Goal: Information Seeking & Learning: Learn about a topic

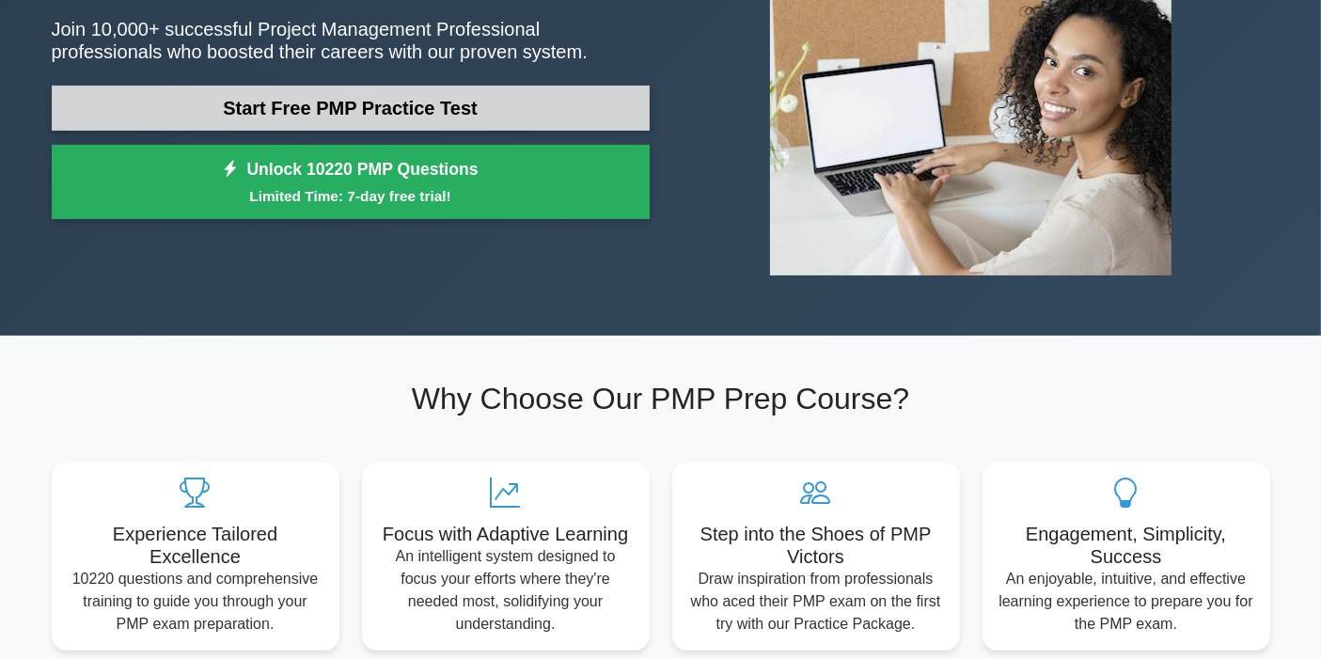
click at [346, 117] on link "Start Free PMP Practice Test" at bounding box center [351, 108] width 598 height 45
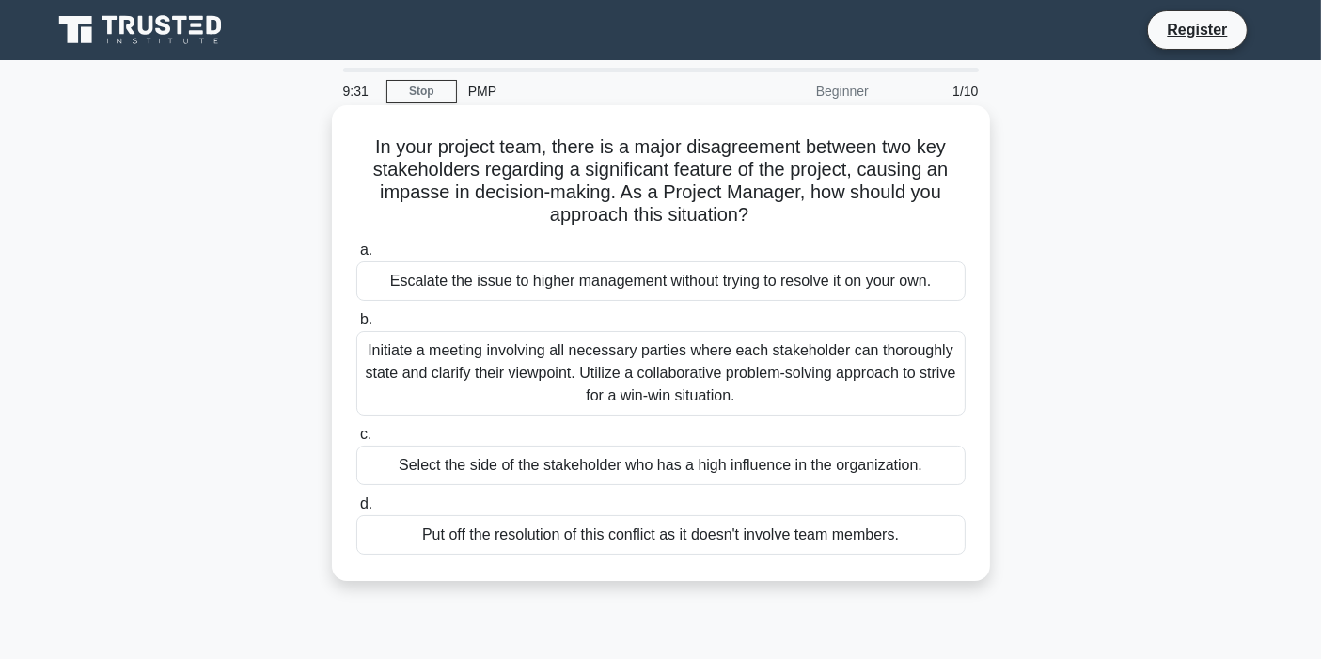
click at [467, 371] on div "Initiate a meeting involving all necessary parties where each stakeholder can t…" at bounding box center [660, 373] width 609 height 85
click at [356, 326] on input "b. Initiate a meeting involving all necessary parties where each stakeholder ca…" at bounding box center [356, 320] width 0 height 12
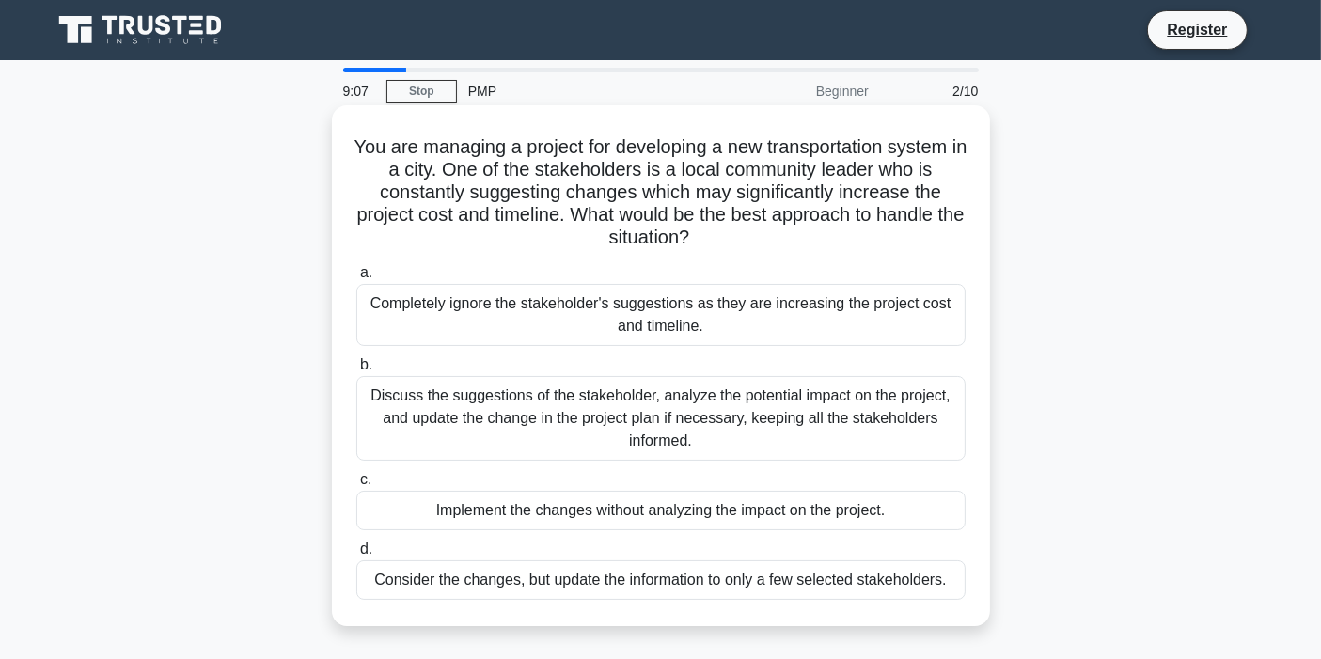
click at [464, 415] on div "Discuss the suggestions of the stakeholder, analyze the potential impact on the…" at bounding box center [660, 418] width 609 height 85
click at [356, 371] on input "b. Discuss the suggestions of the stakeholder, analyze the potential impact on …" at bounding box center [356, 365] width 0 height 12
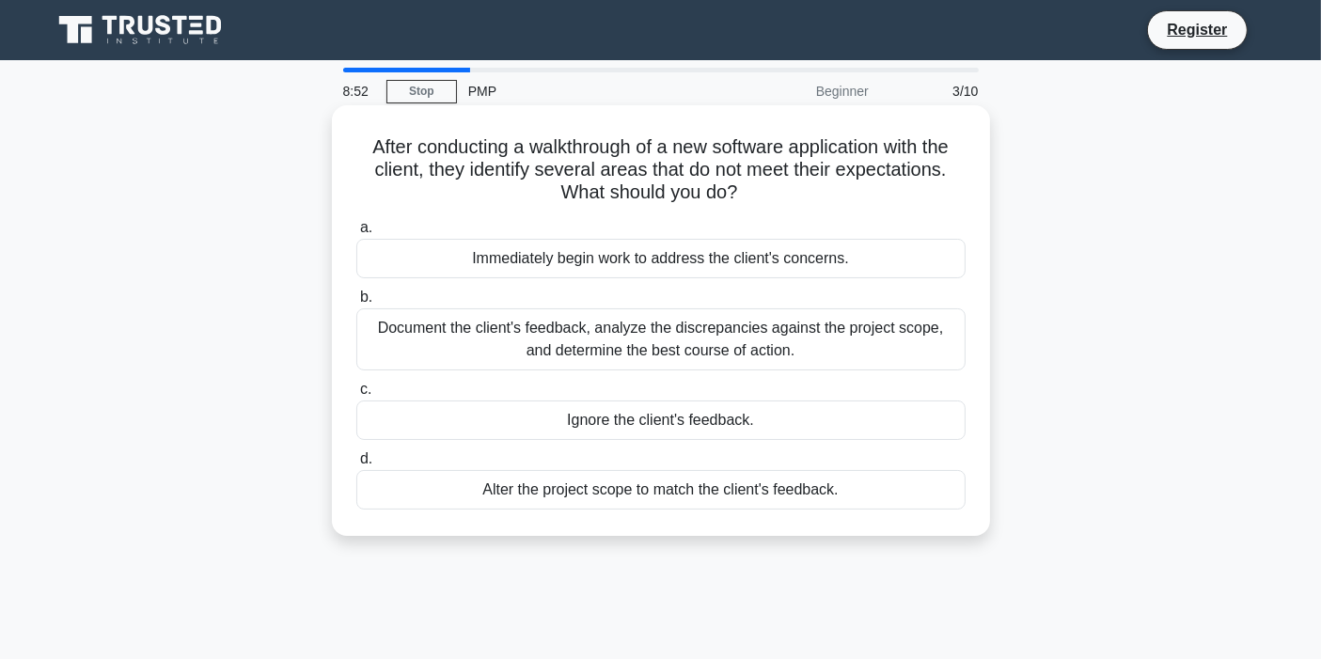
click at [450, 342] on div "Document the client's feedback, analyze the discrepancies against the project s…" at bounding box center [660, 339] width 609 height 62
click at [356, 304] on input "b. Document the client's feedback, analyze the discrepancies against the projec…" at bounding box center [356, 297] width 0 height 12
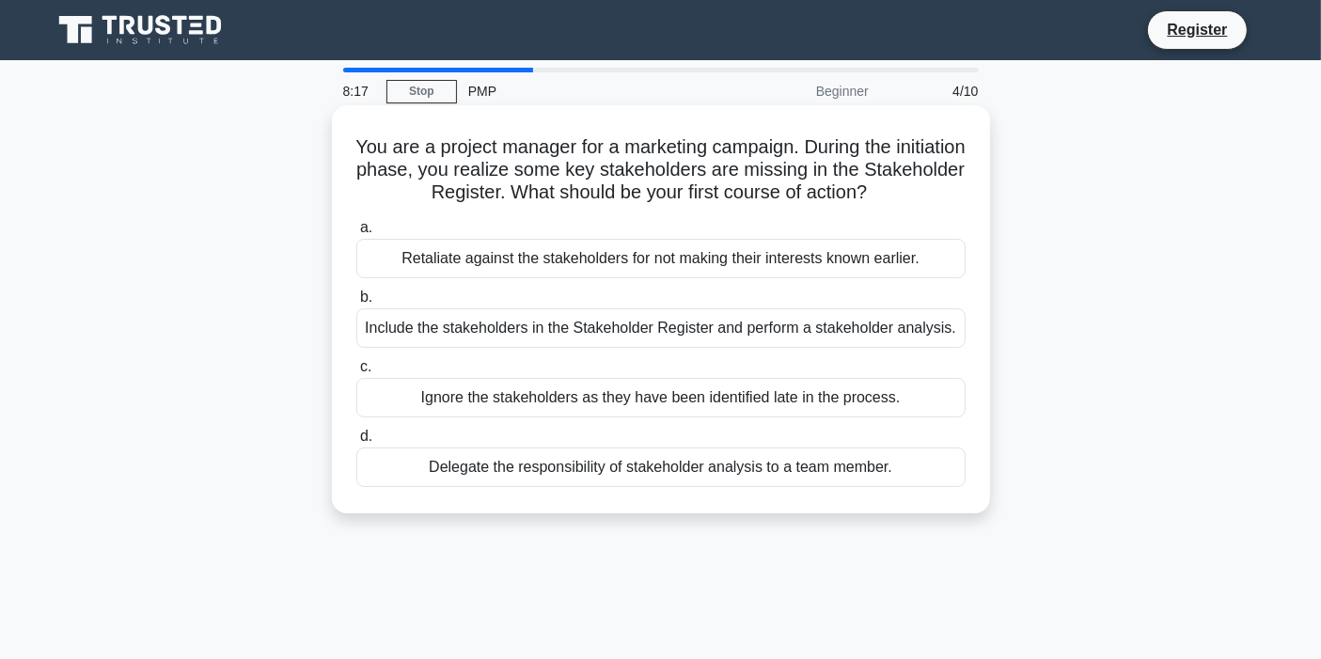
click at [486, 327] on div "Include the stakeholders in the Stakeholder Register and perform a stakeholder …" at bounding box center [660, 327] width 609 height 39
click at [356, 304] on input "b. Include the stakeholders in the Stakeholder Register and perform a stakehold…" at bounding box center [356, 297] width 0 height 12
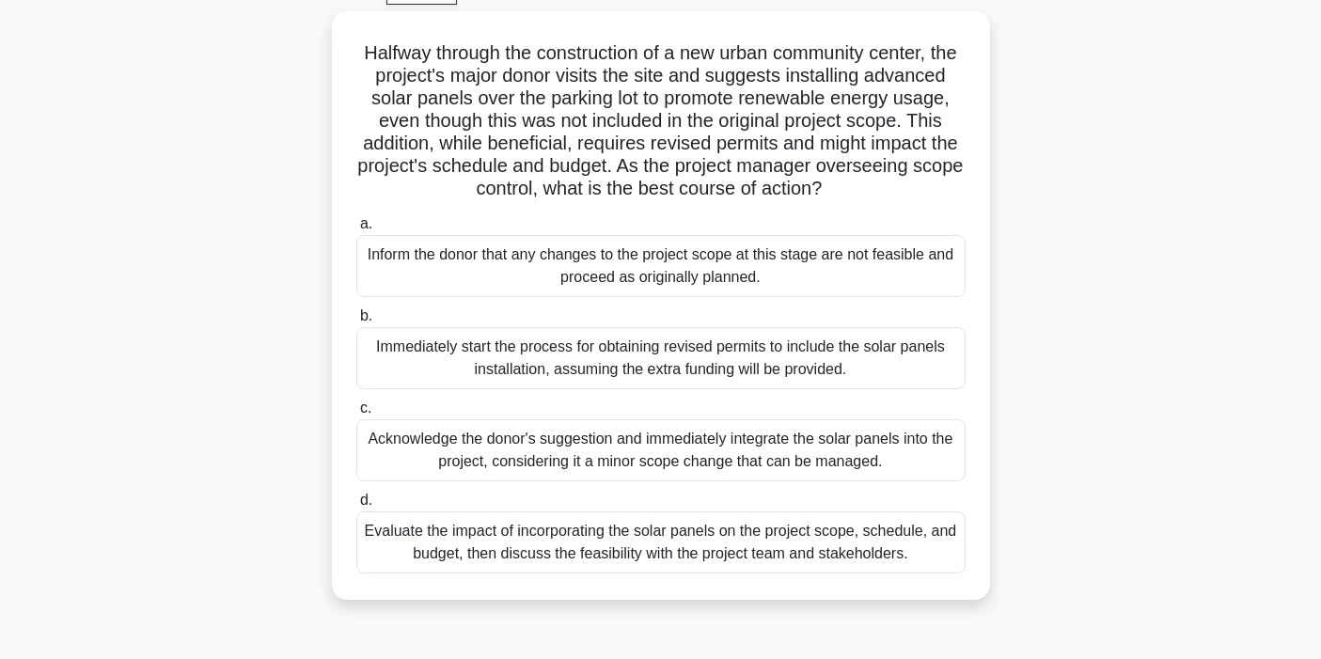
scroll to position [103, 0]
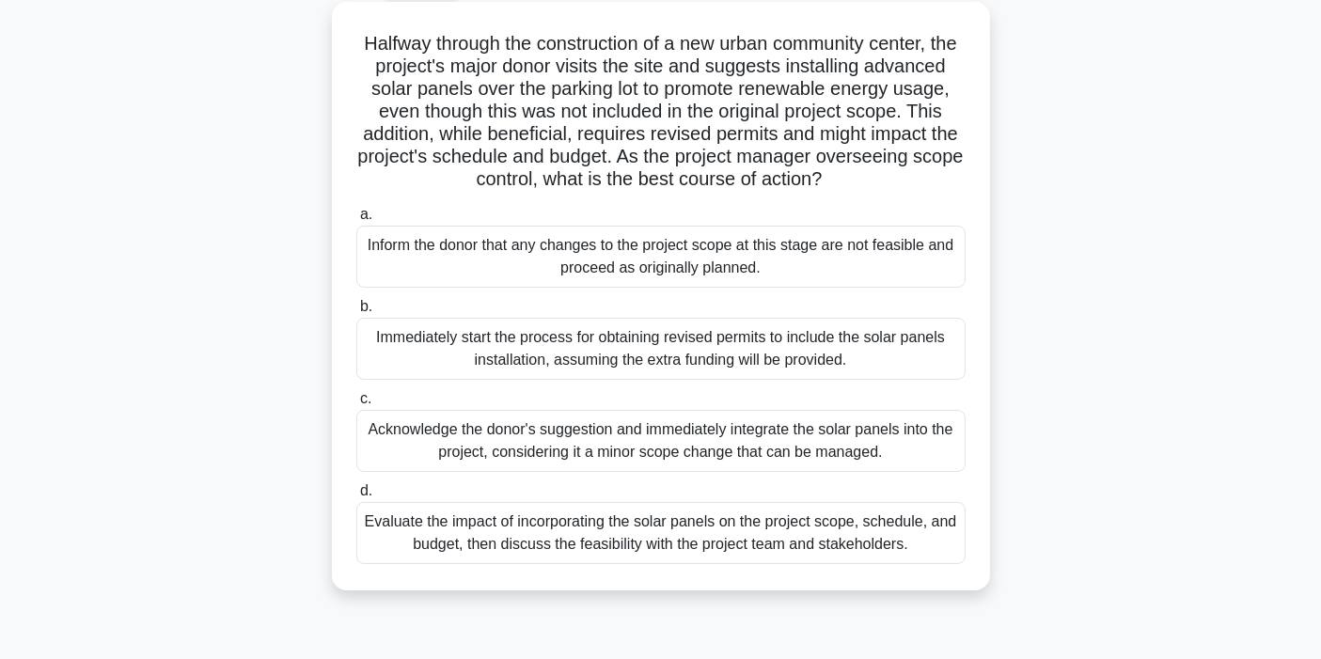
click at [612, 564] on div "Evaluate the impact of incorporating the solar panels on the project scope, sch…" at bounding box center [660, 533] width 609 height 62
click at [356, 497] on input "d. Evaluate the impact of incorporating the solar panels on the project scope, …" at bounding box center [356, 491] width 0 height 12
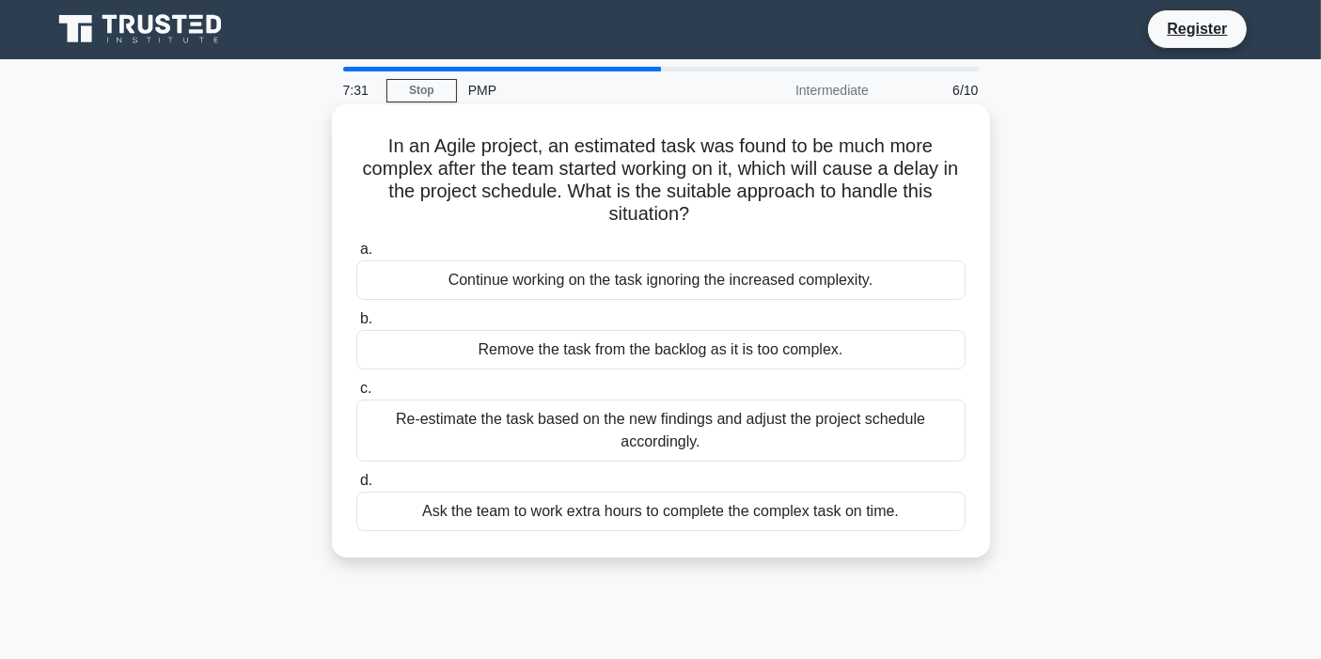
scroll to position [0, 0]
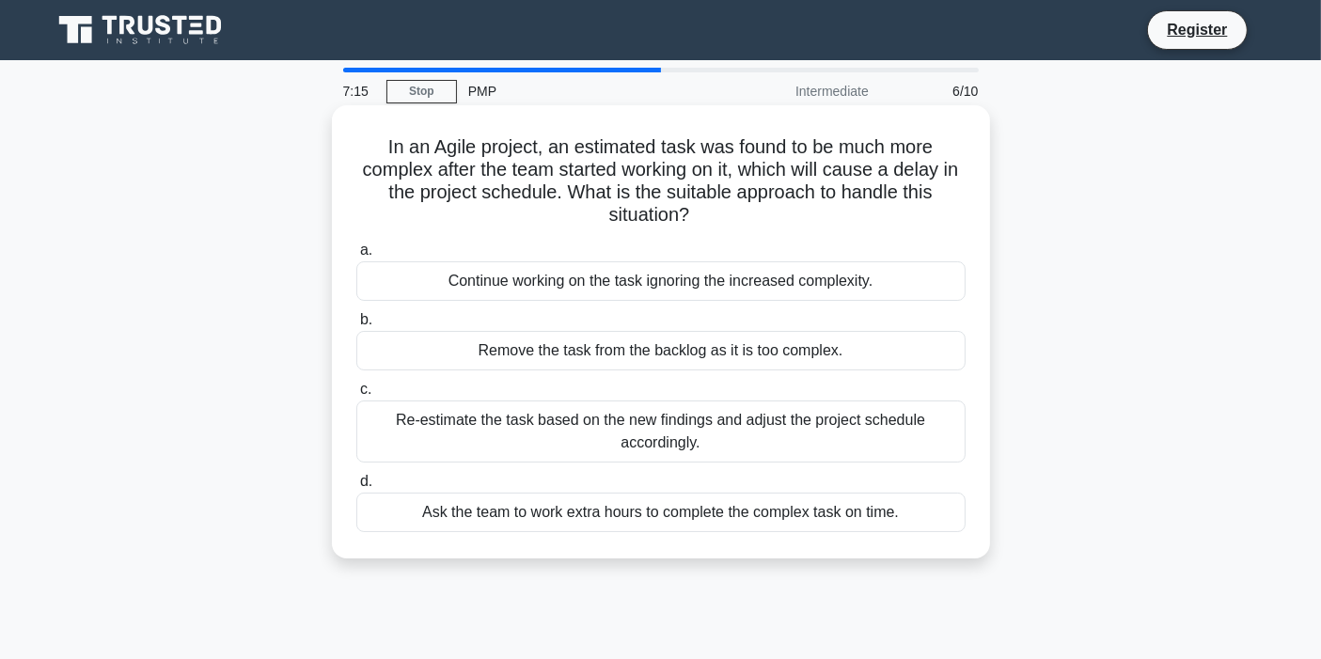
click at [597, 441] on div "Re-estimate the task based on the new findings and adjust the project schedule …" at bounding box center [660, 432] width 609 height 62
click at [356, 396] on input "c. Re-estimate the task based on the new findings and adjust the project schedu…" at bounding box center [356, 390] width 0 height 12
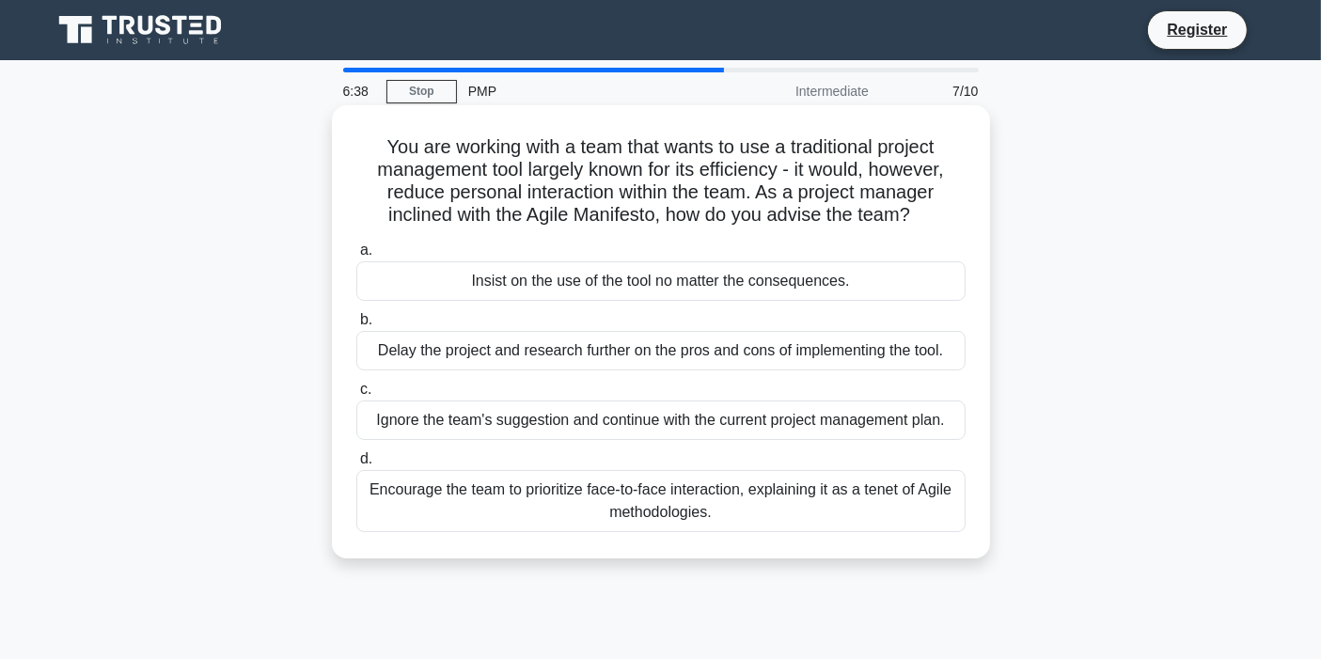
click at [556, 514] on div "Encourage the team to prioritize face-to-face interaction, explaining it as a t…" at bounding box center [660, 501] width 609 height 62
click at [356, 465] on input "d. Encourage the team to prioritize face-to-face interaction, explaining it as …" at bounding box center [356, 459] width 0 height 12
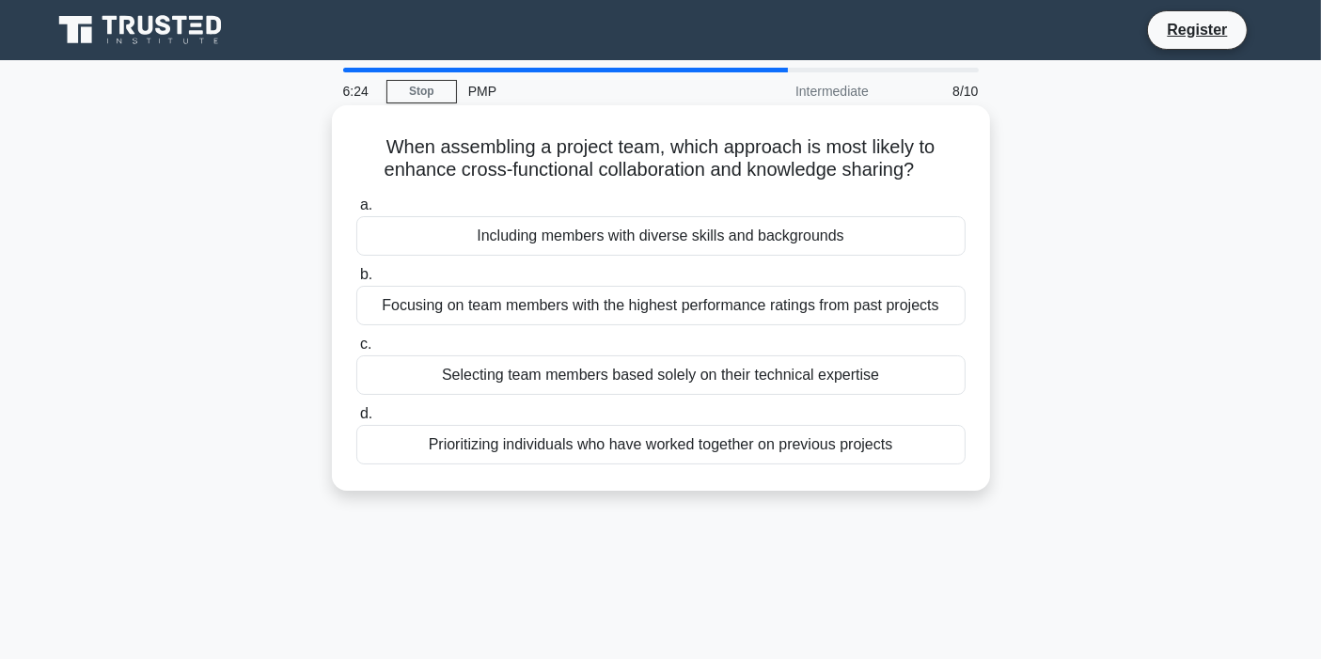
click at [536, 449] on div "Prioritizing individuals who have worked together on previous projects" at bounding box center [660, 444] width 609 height 39
click at [356, 420] on input "d. Prioritizing individuals who have worked together on previous projects" at bounding box center [356, 414] width 0 height 12
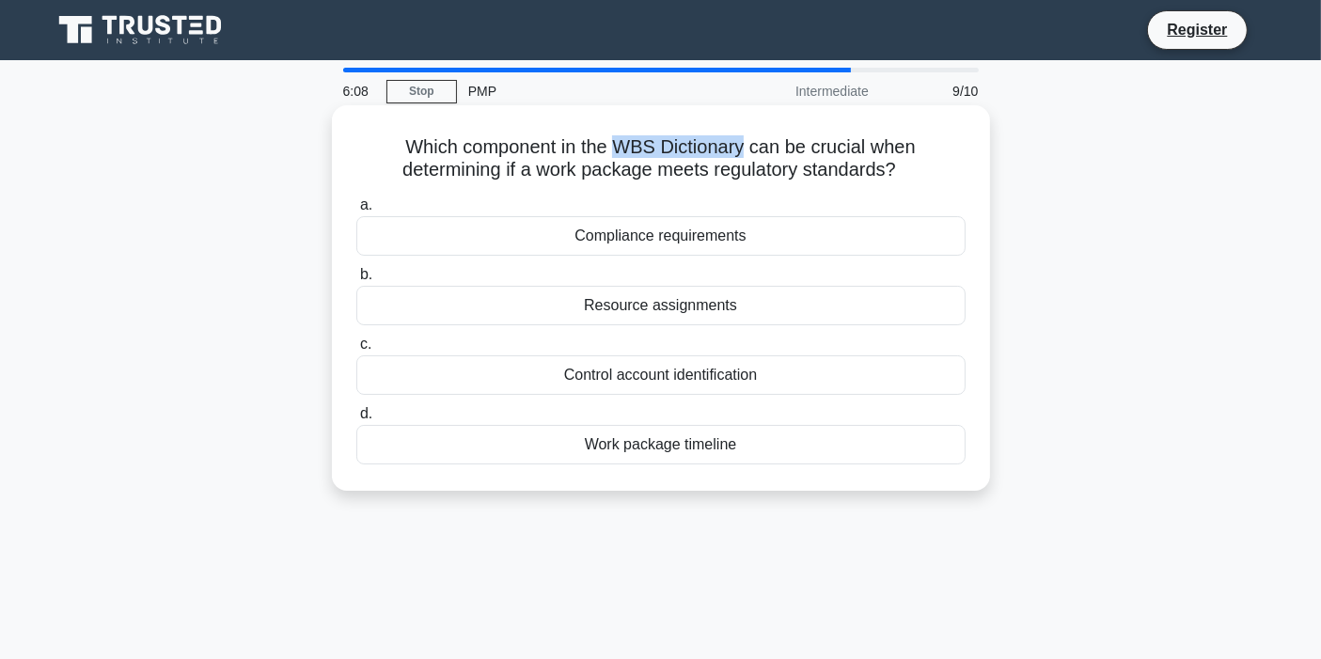
drag, startPoint x: 617, startPoint y: 143, endPoint x: 747, endPoint y: 140, distance: 129.8
click at [747, 140] on h5 "Which component in the WBS Dictionary can be crucial when determining if a work…" at bounding box center [660, 158] width 613 height 47
drag, startPoint x: 747, startPoint y: 140, endPoint x: 630, endPoint y: 145, distance: 116.7
click at [630, 145] on h5 "Which component in the WBS Dictionary can be crucial when determining if a work…" at bounding box center [660, 158] width 613 height 47
click at [631, 147] on h5 "Which component in the WBS Dictionary can be crucial when determining if a work…" at bounding box center [660, 158] width 613 height 47
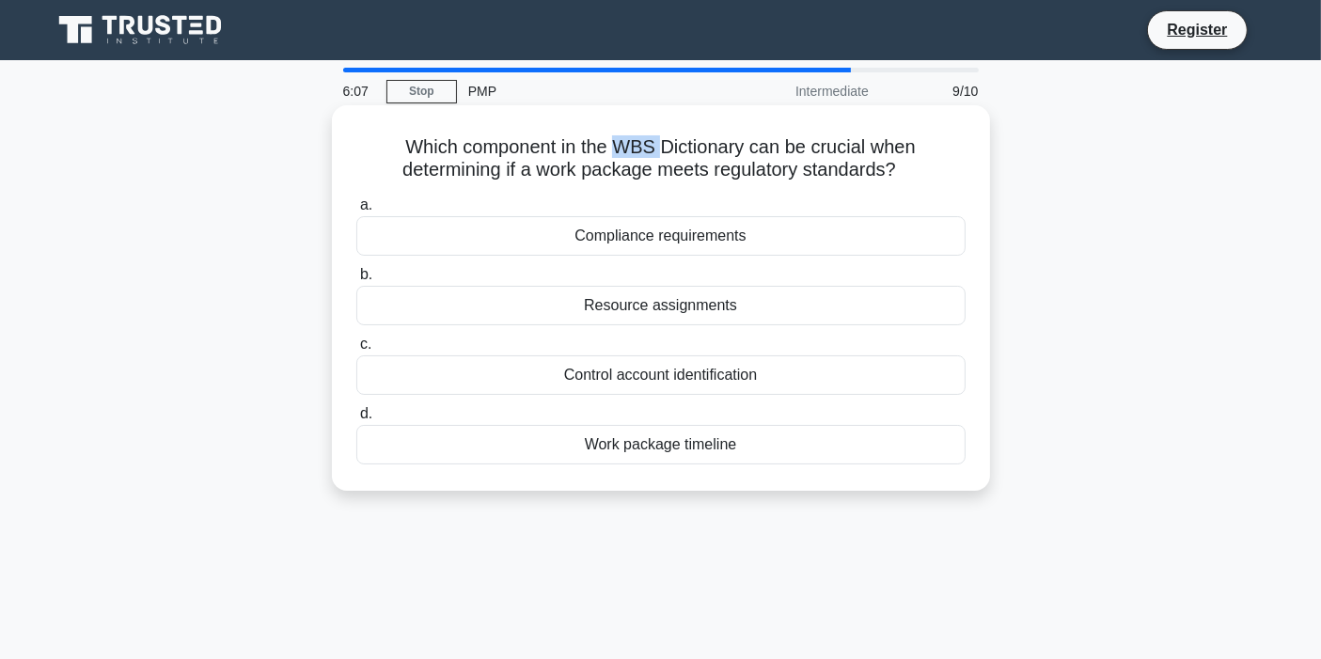
click at [631, 147] on h5 "Which component in the WBS Dictionary can be crucial when determining if a work…" at bounding box center [660, 158] width 613 height 47
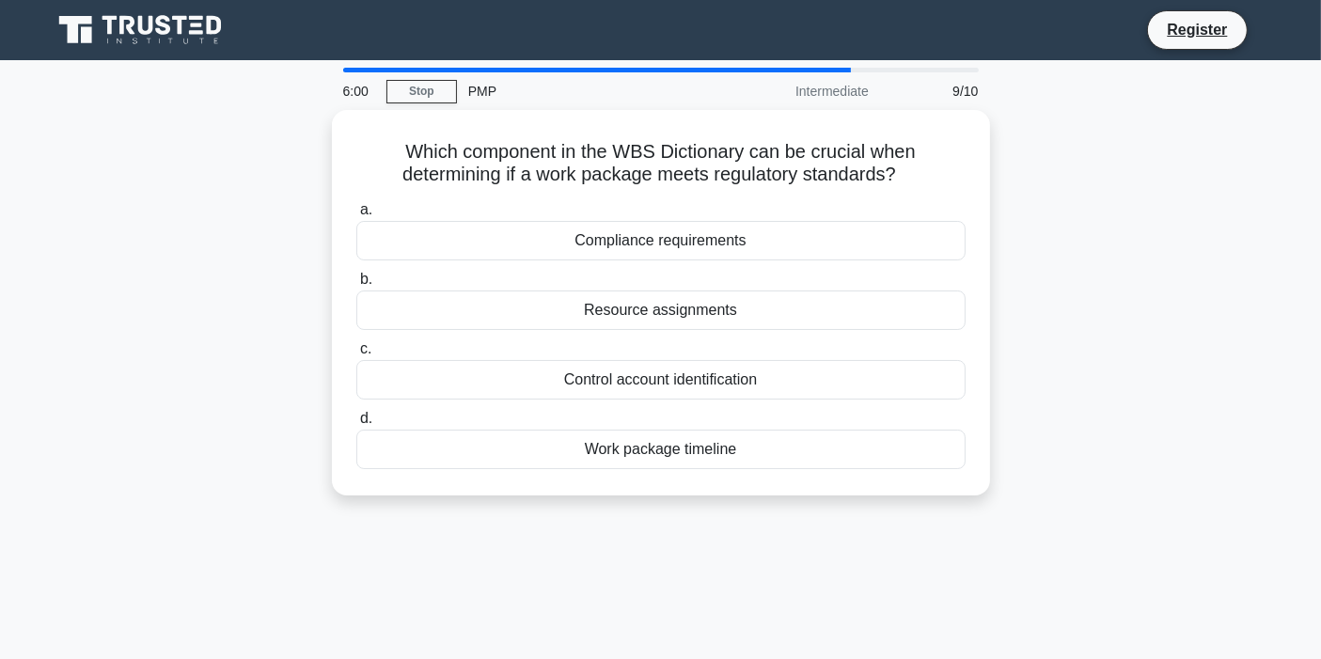
click at [281, 264] on div "Which component in the WBS Dictionary can be crucial when determining if a work…" at bounding box center [660, 314] width 1241 height 408
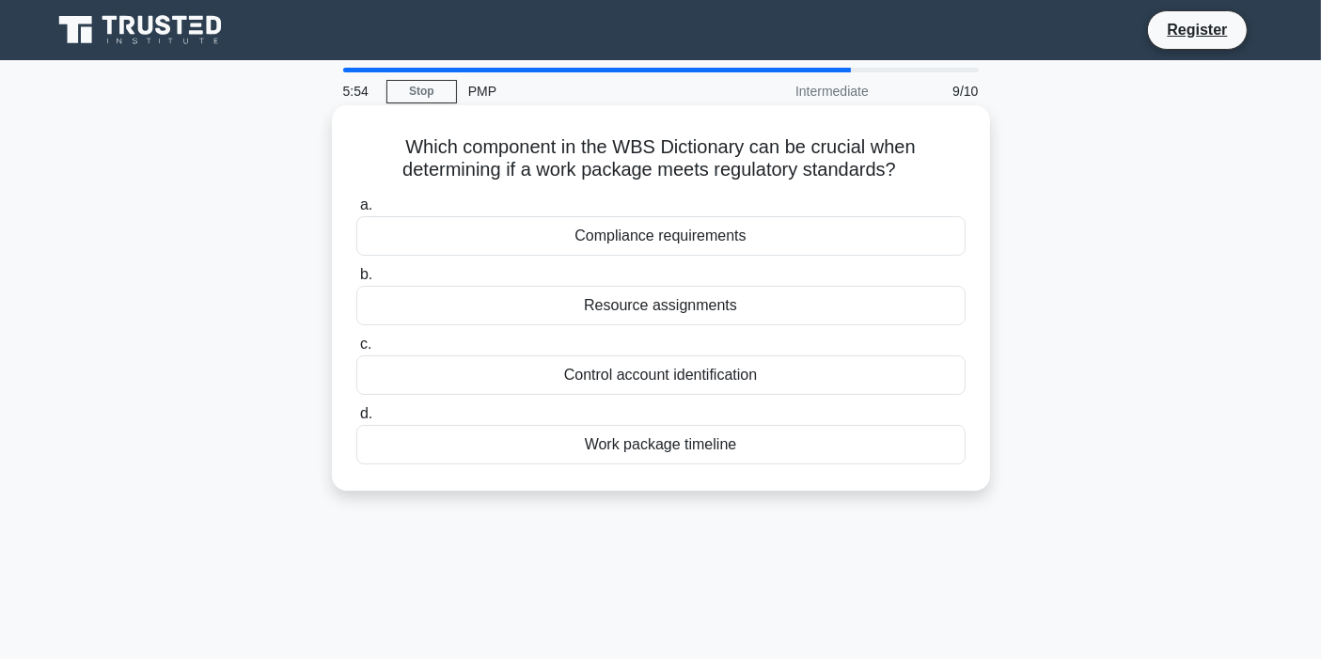
click at [651, 229] on div "Compliance requirements" at bounding box center [660, 235] width 609 height 39
click at [356, 212] on input "a. Compliance requirements" at bounding box center [356, 205] width 0 height 12
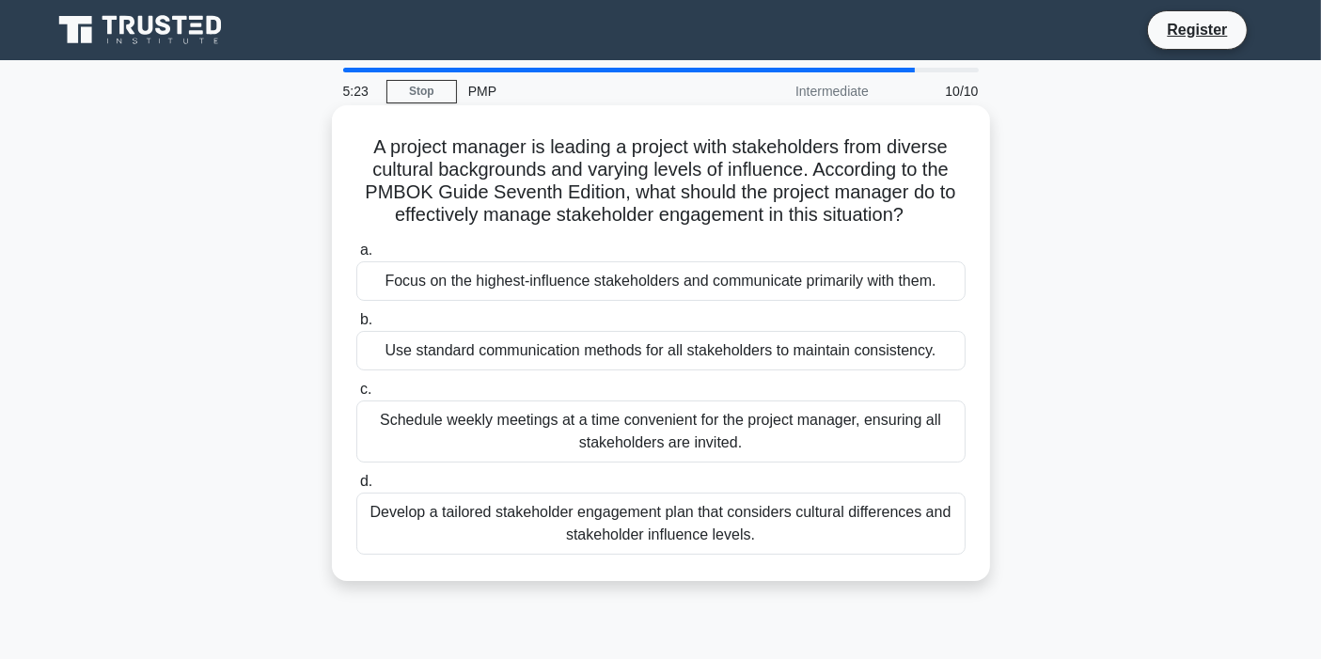
click at [634, 351] on div "Use standard communication methods for all stakeholders to maintain consistency." at bounding box center [660, 350] width 609 height 39
click at [356, 326] on input "b. Use standard communication methods for all stakeholders to maintain consiste…" at bounding box center [356, 320] width 0 height 12
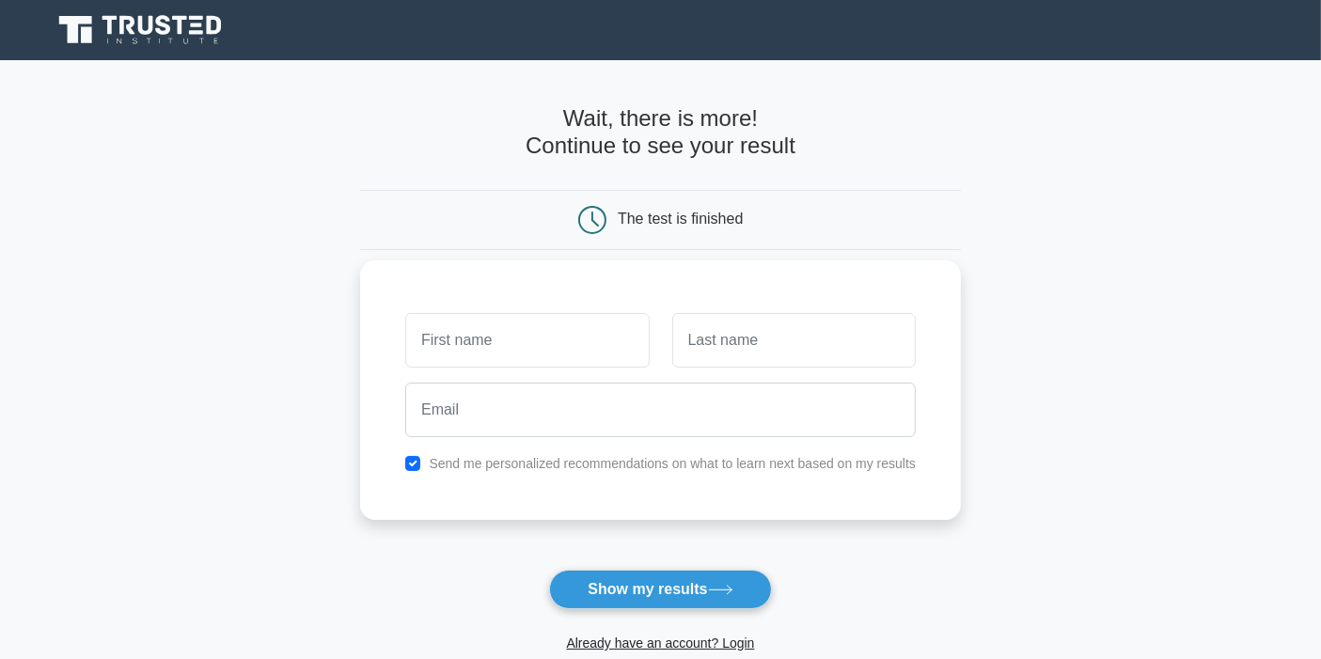
click at [401, 463] on div "Send me personalized recommendations on what to learn next based on my results" at bounding box center [660, 463] width 533 height 23
click at [412, 464] on input "checkbox" at bounding box center [412, 463] width 15 height 15
checkbox input "false"
click at [495, 337] on input "text" at bounding box center [527, 340] width 244 height 55
type input "ff"
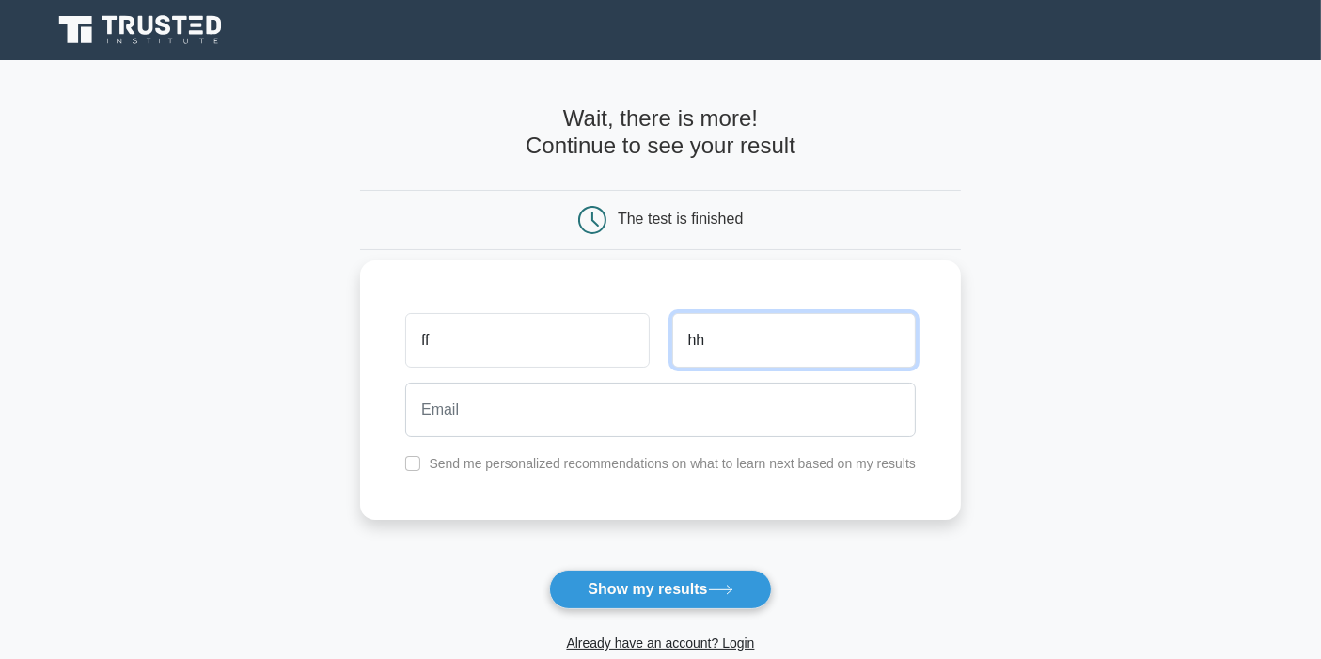
type input "hh"
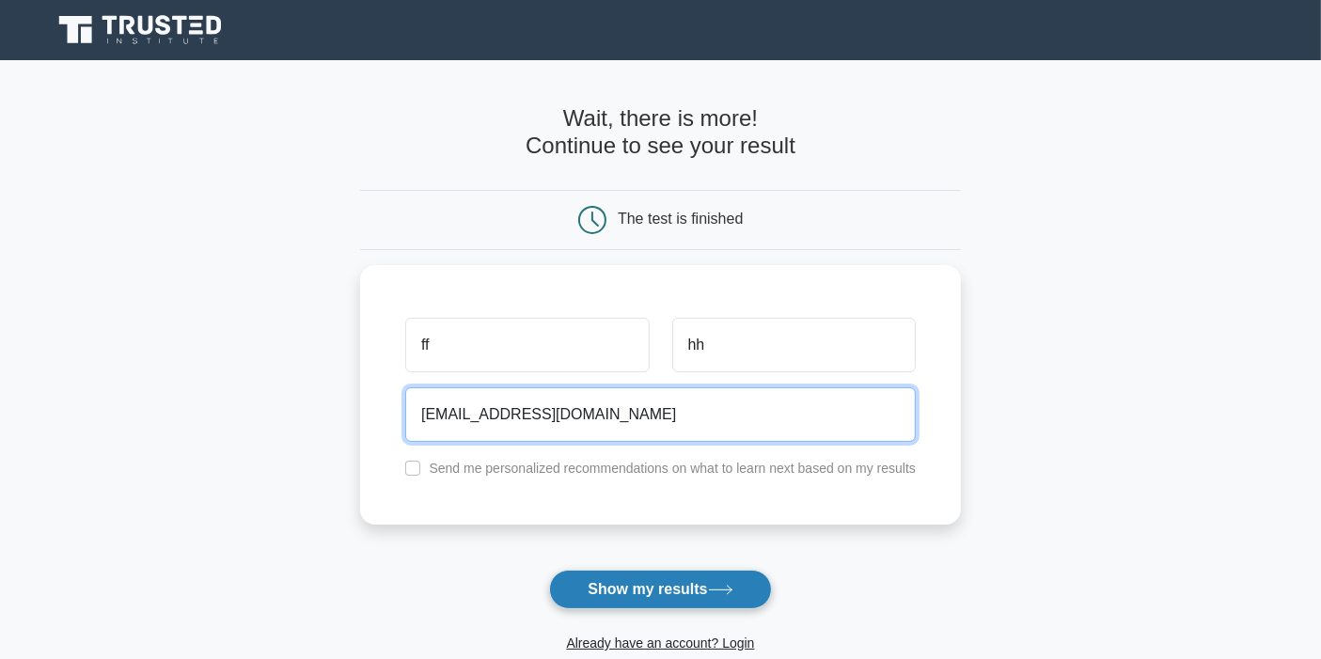
type input "[EMAIL_ADDRESS][DOMAIN_NAME]"
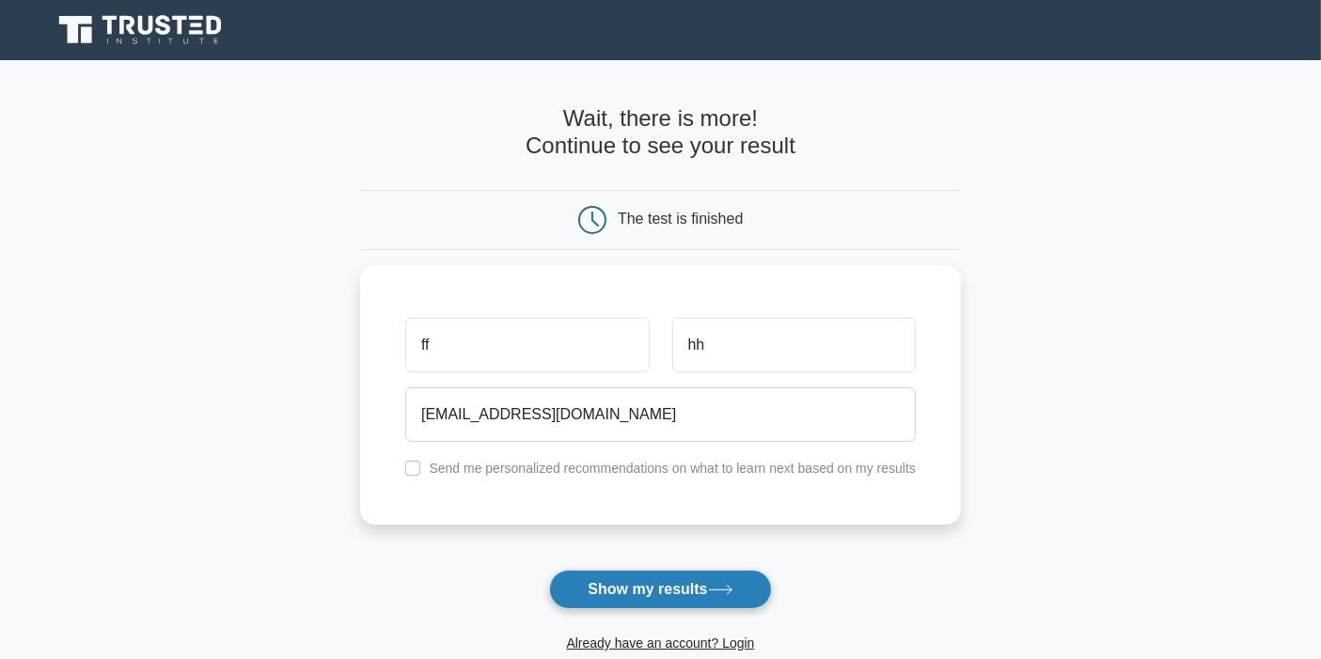
click at [630, 590] on button "Show my results" at bounding box center [660, 589] width 222 height 39
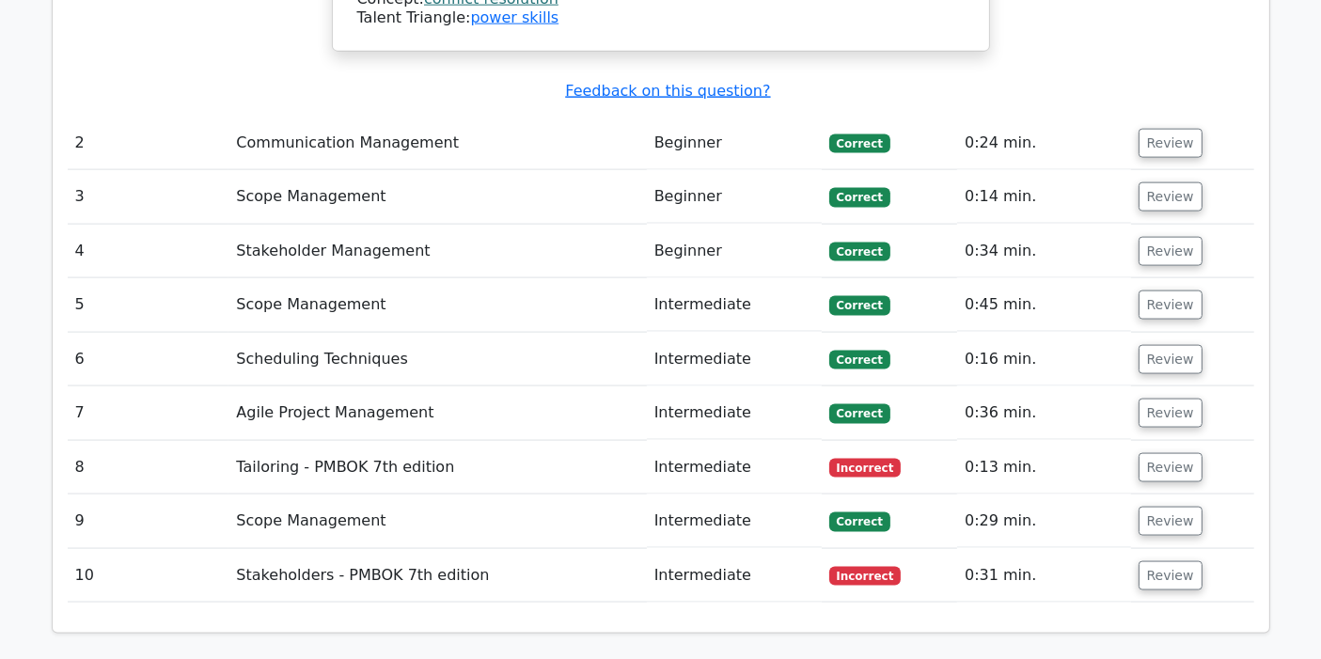
scroll to position [2581, 0]
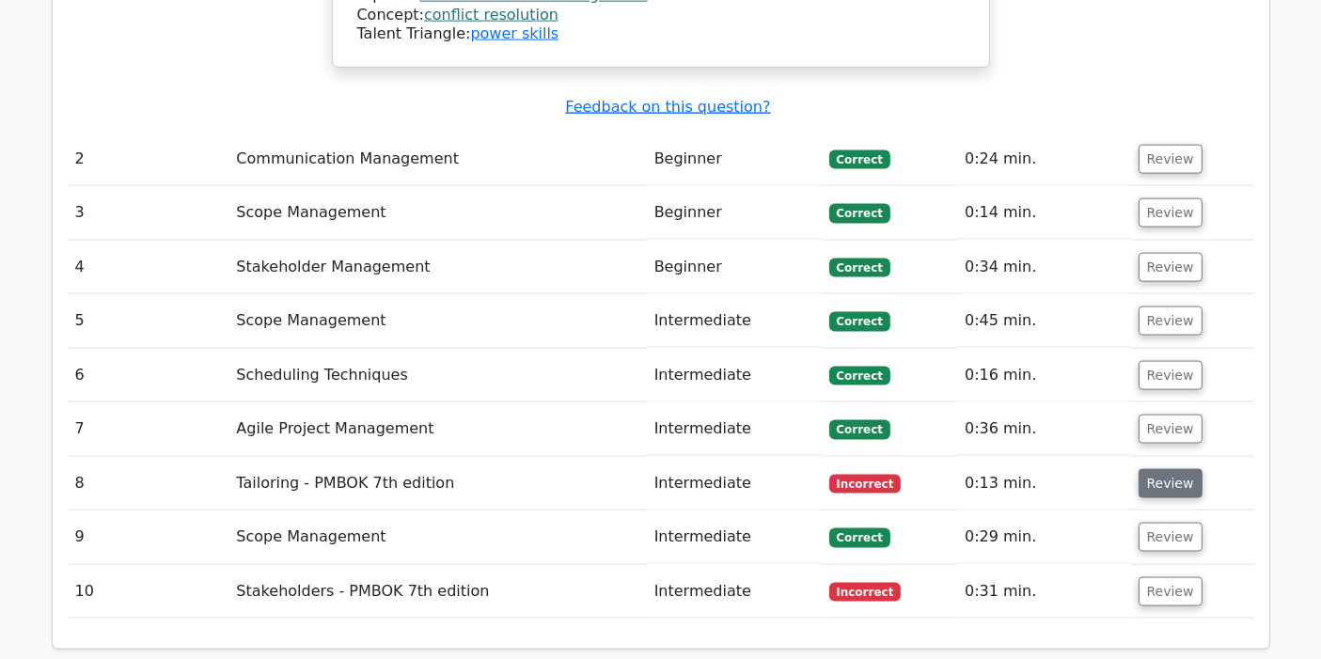
click at [1175, 469] on button "Review" at bounding box center [1171, 483] width 64 height 29
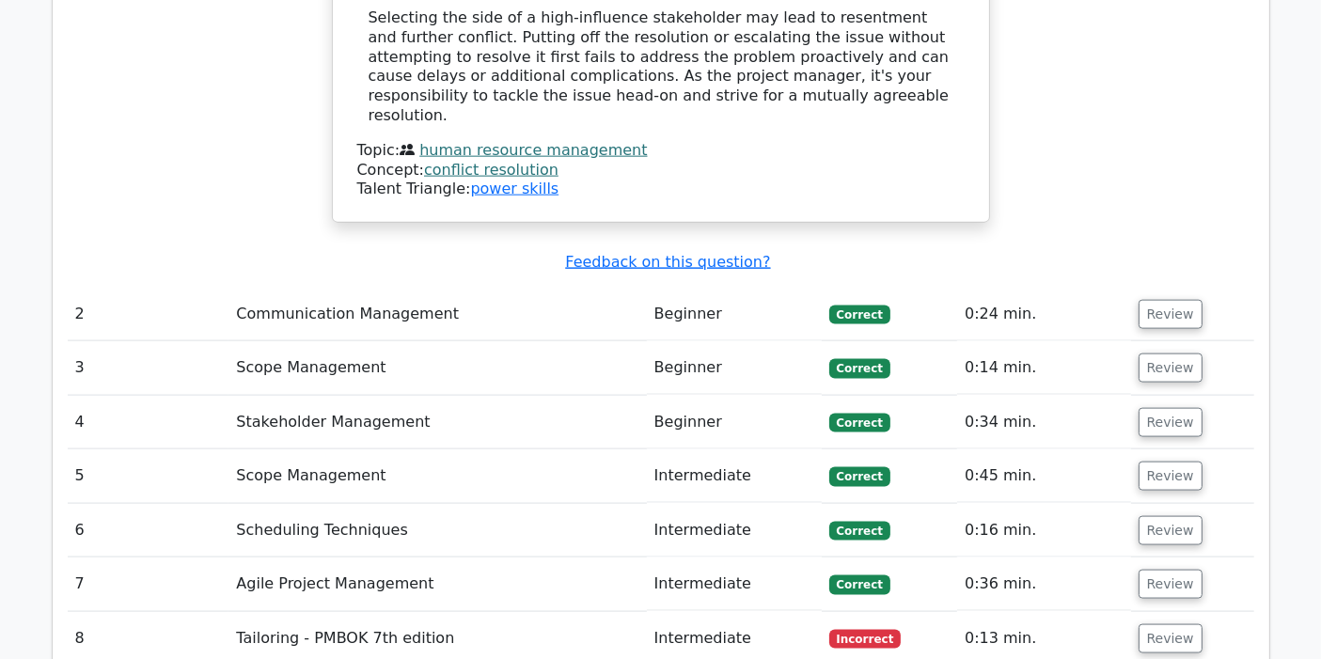
scroll to position [2425, 0]
click at [1163, 625] on button "Review" at bounding box center [1171, 639] width 64 height 29
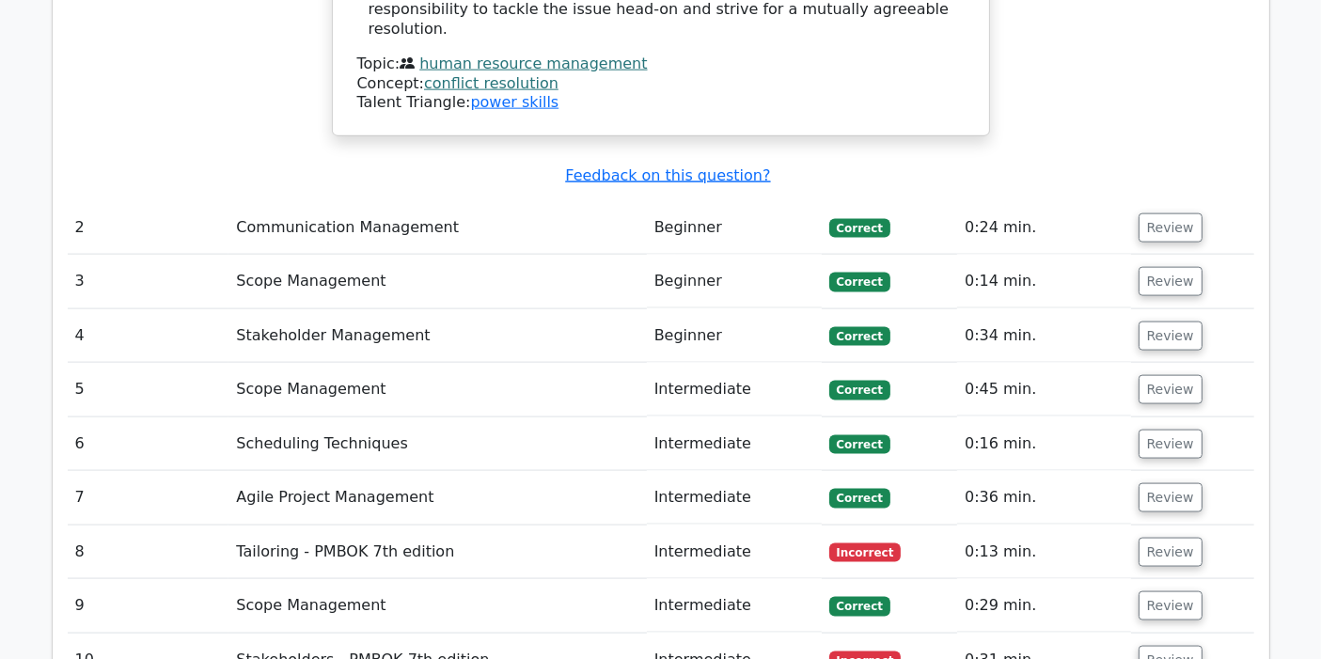
scroll to position [2513, 0]
click at [1159, 645] on button "Review" at bounding box center [1171, 659] width 64 height 29
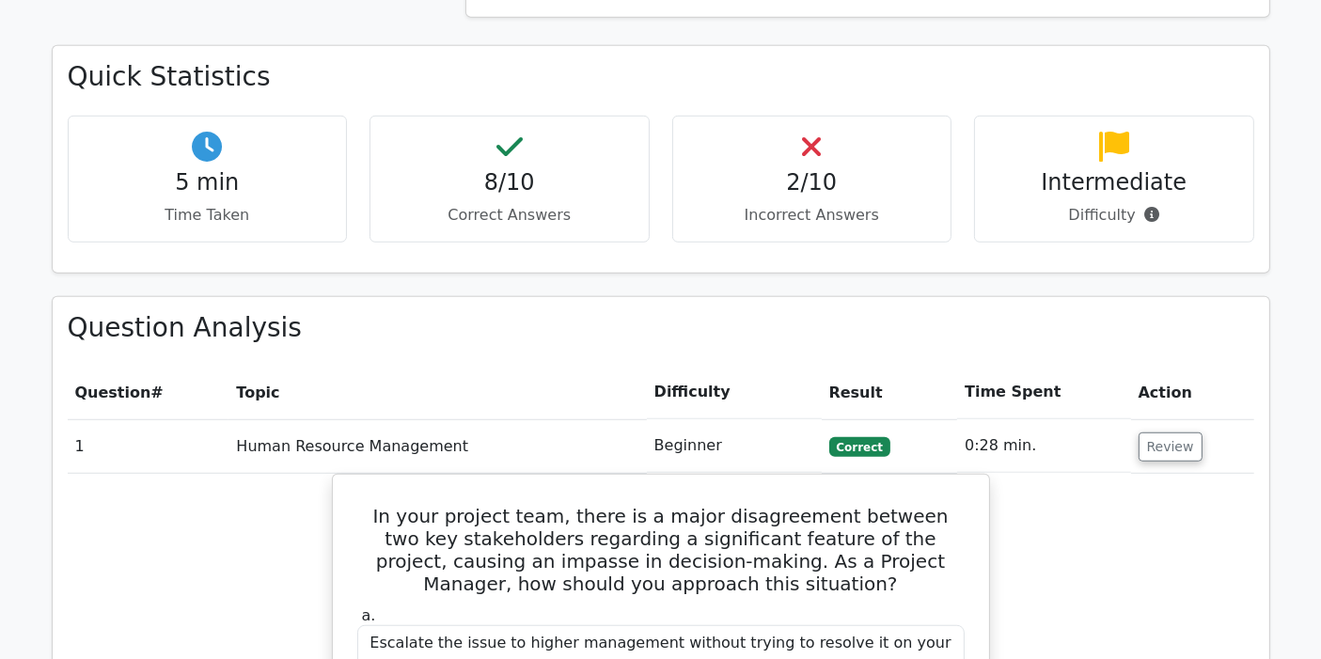
scroll to position [1260, 0]
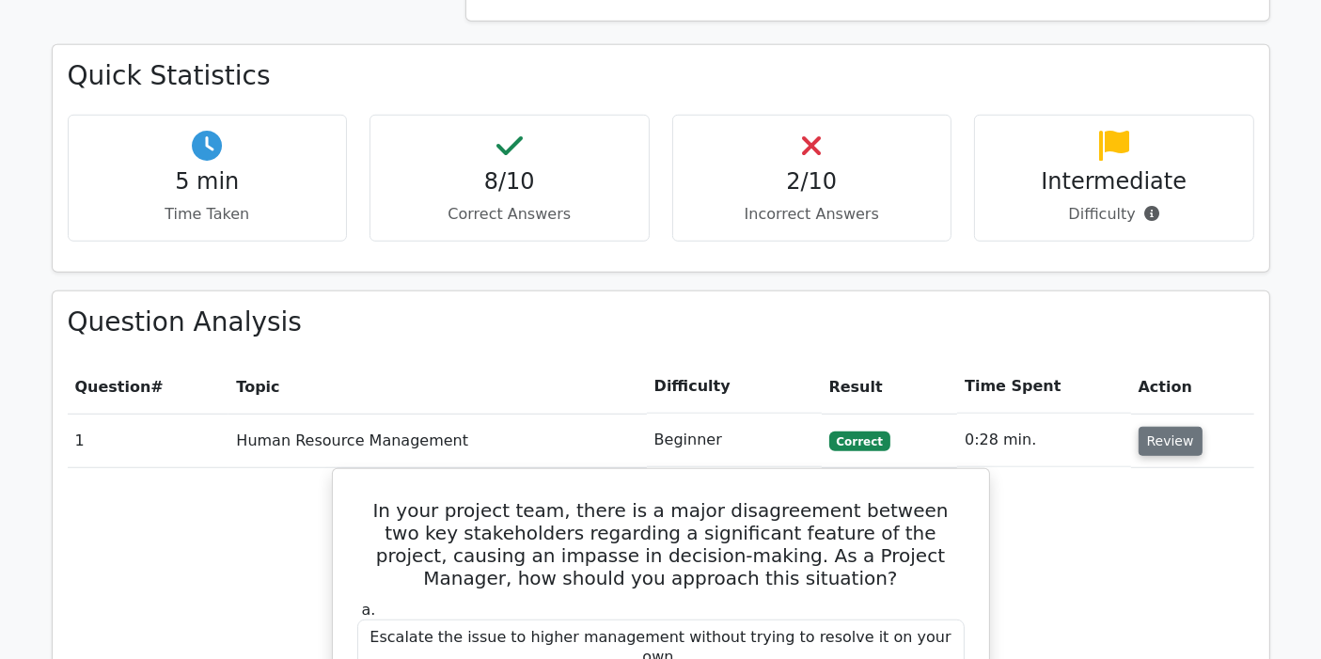
click at [1171, 427] on button "Review" at bounding box center [1171, 441] width 64 height 29
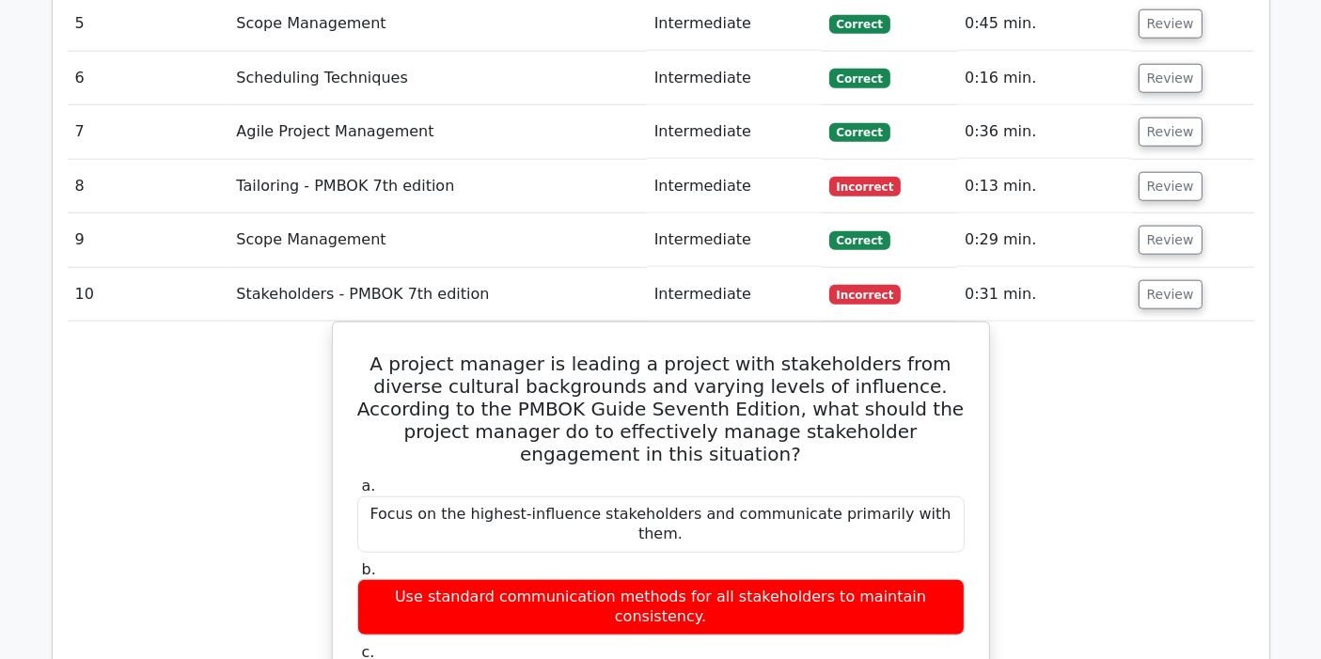
scroll to position [1892, 0]
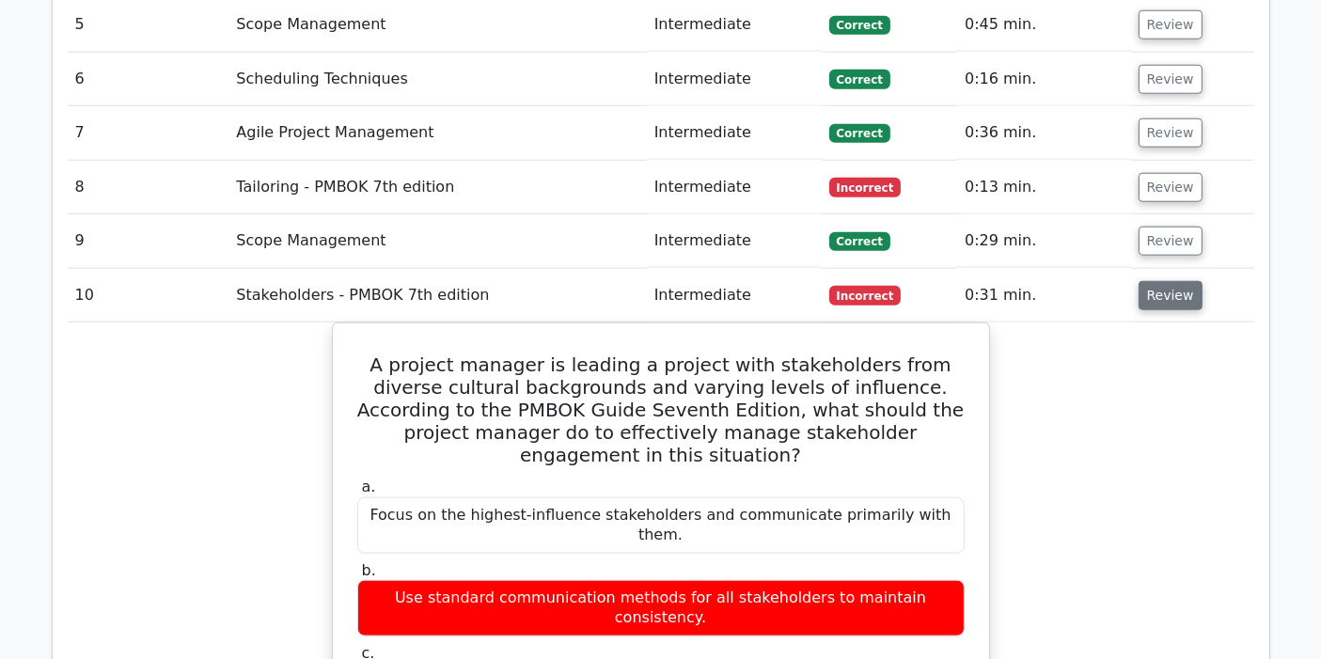
click at [1168, 281] on button "Review" at bounding box center [1171, 295] width 64 height 29
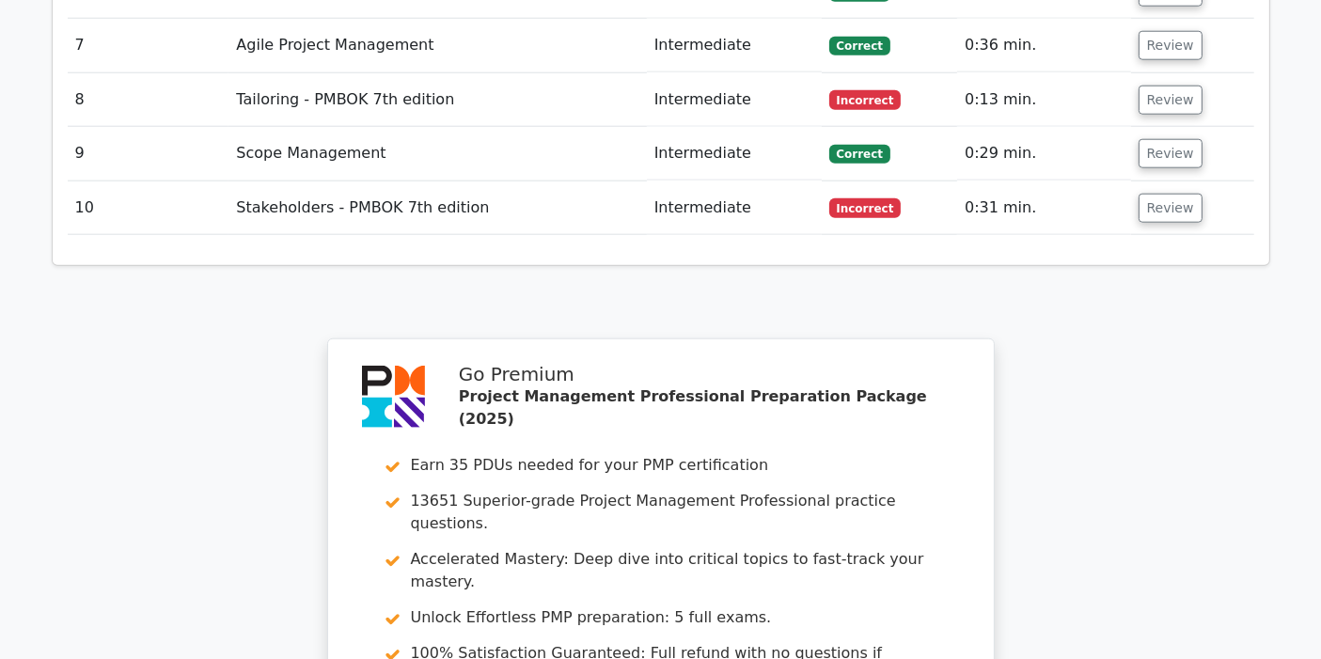
scroll to position [2106, 0]
